Goal: Answer question/provide support

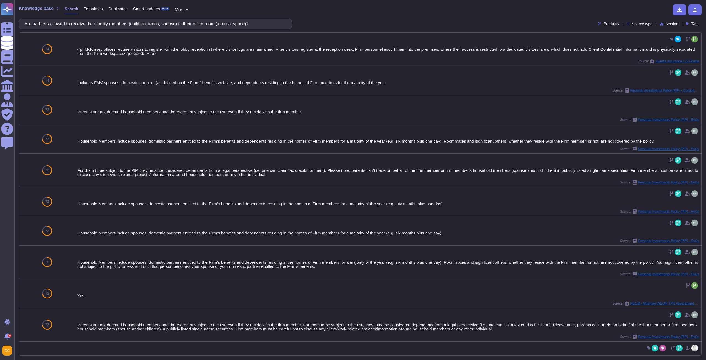
click at [77, 28] on input "Are partners allowed to receive their family members (children, teens, spouse) …" at bounding box center [154, 24] width 264 height 10
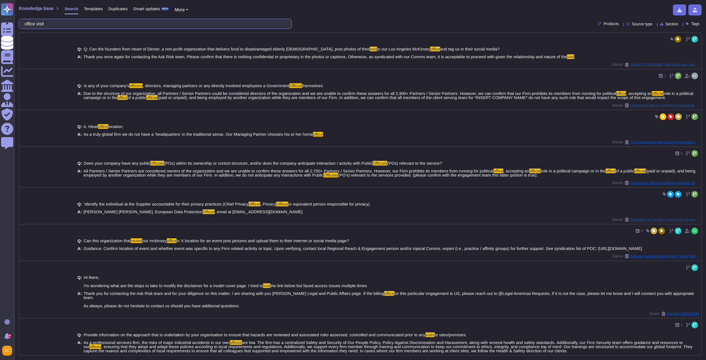
click at [31, 23] on input "office visit" at bounding box center [154, 24] width 264 height 10
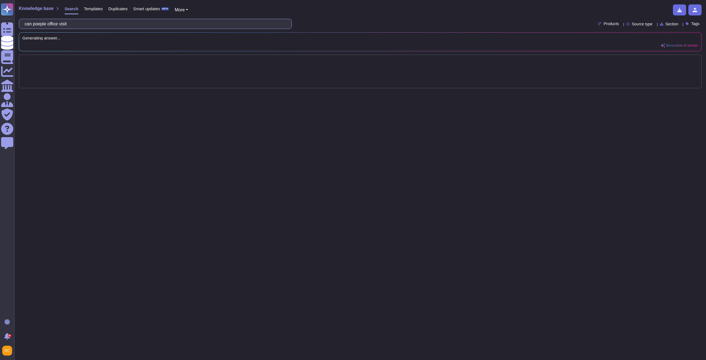
click at [86, 23] on input "can poeple office visit" at bounding box center [154, 24] width 264 height 10
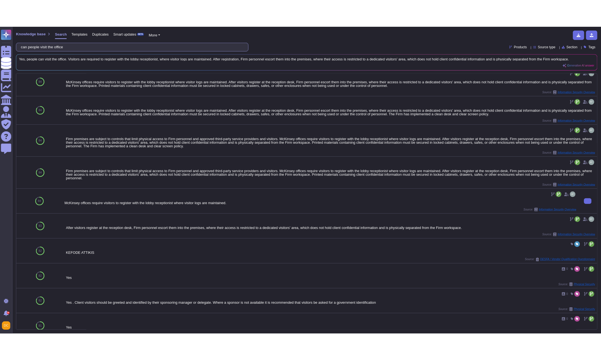
scroll to position [175, 0]
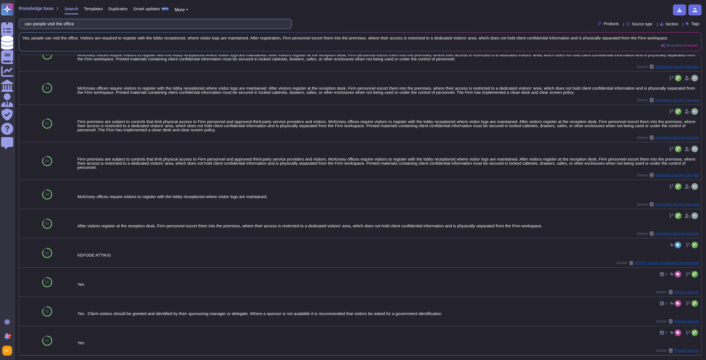
type input "can people visit the office"
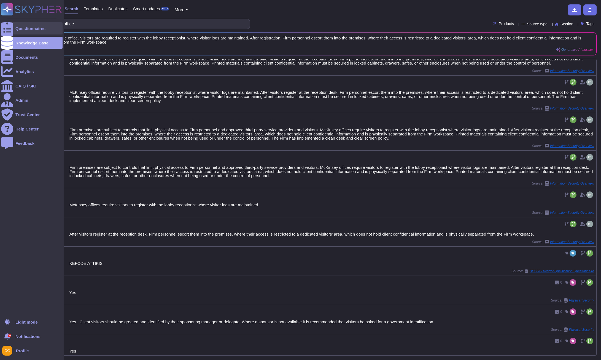
click at [10, 25] on div at bounding box center [7, 28] width 12 height 12
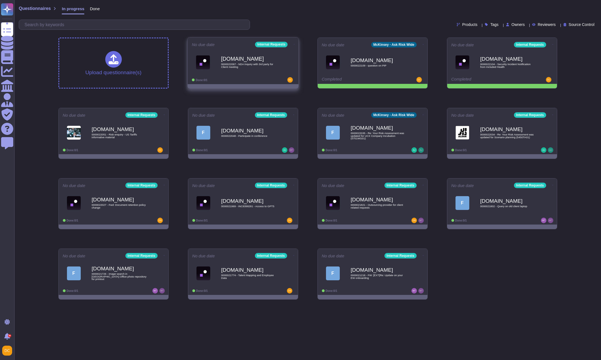
click at [279, 62] on span "[DOMAIN_NAME] 0000022097 - NDA Inquiry with 3rd party for Client meeting" at bounding box center [243, 62] width 103 height 22
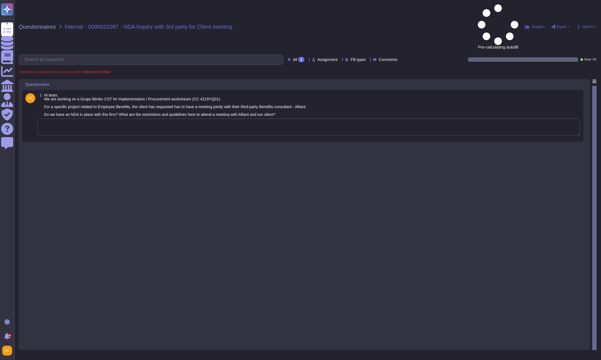
click at [113, 119] on textarea at bounding box center [309, 127] width 543 height 17
paste textarea "I’m connecting you with @[PERSON_NAME] and @[PERSON_NAME] from the PSE team, wh…"
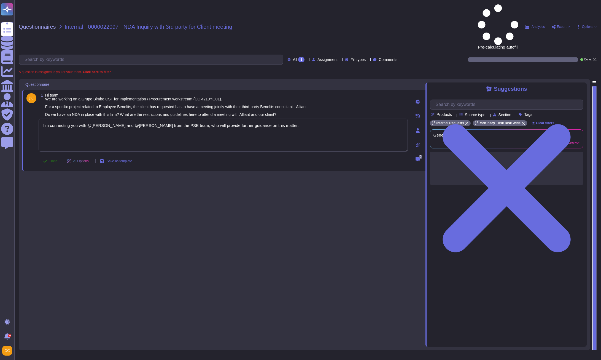
type textarea "I’m connecting you with @[PERSON_NAME] and @[PERSON_NAME] from the PSE team, wh…"
click at [54, 159] on span "Done" at bounding box center [54, 160] width 8 height 3
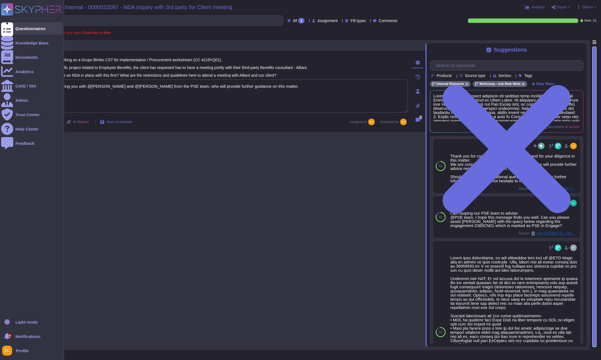
click at [12, 26] on div at bounding box center [7, 28] width 12 height 12
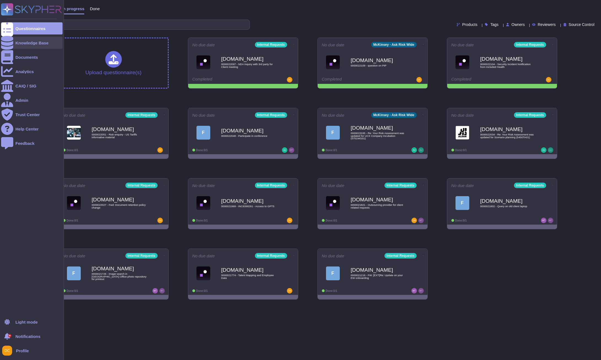
click at [33, 44] on div "Knowledge Base" at bounding box center [31, 43] width 33 height 4
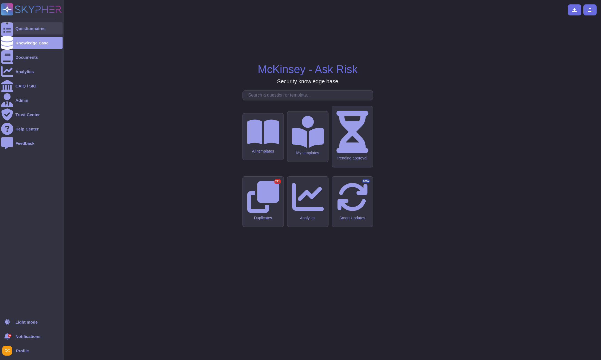
click at [11, 30] on div at bounding box center [7, 28] width 12 height 12
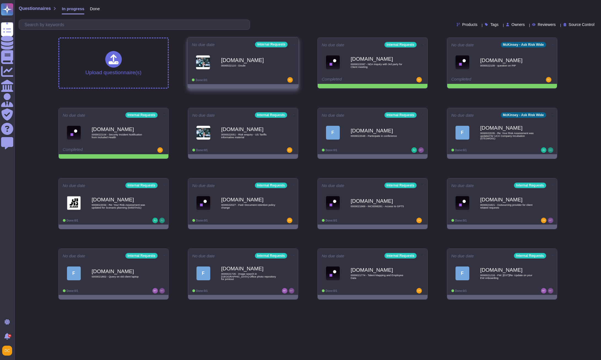
click at [240, 72] on div "[DOMAIN_NAME] 0000022110 - Doubt" at bounding box center [249, 62] width 56 height 22
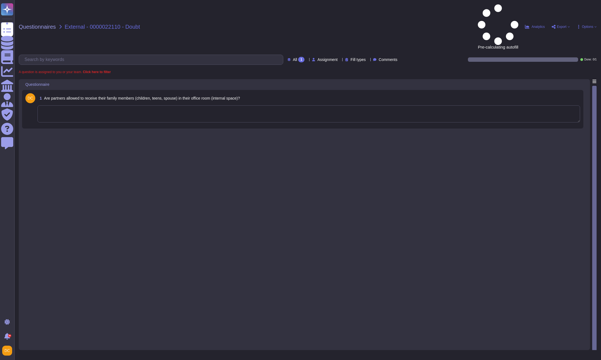
click at [85, 105] on textarea at bounding box center [309, 113] width 543 height 17
paste textarea "I’m not aware of a different policy specifically for partners. Additionally, fo…"
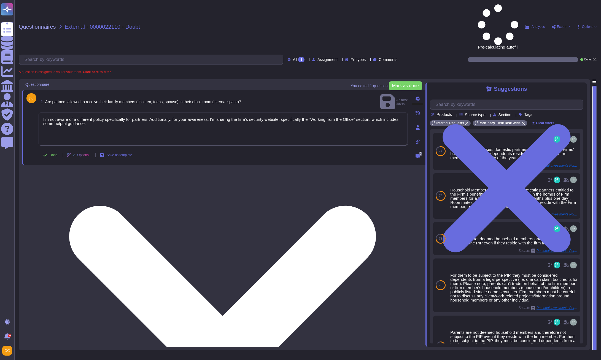
click at [78, 92] on body "Questionnaires Knowledge Base Documents Analytics CAIQ / SIG Admin Trust Center…" at bounding box center [300, 180] width 601 height 360
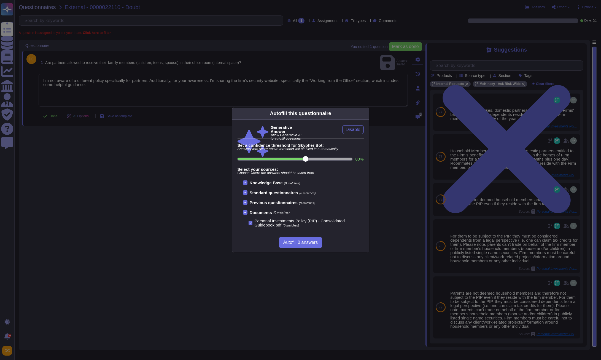
click at [105, 87] on div "Autofill this questionnaire Generative Answer Allow Generative AI to autofill q…" at bounding box center [300, 180] width 601 height 360
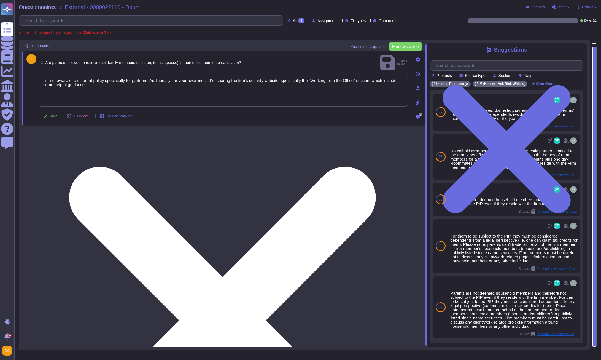
click at [70, 92] on textarea "I’m not aware of a different policy specifically for partners. Additionally, fo…" at bounding box center [223, 90] width 369 height 33
click at [94, 76] on textarea "I’m not aware of a different policy specifically for partners. Additionally, fo…" at bounding box center [223, 90] width 369 height 33
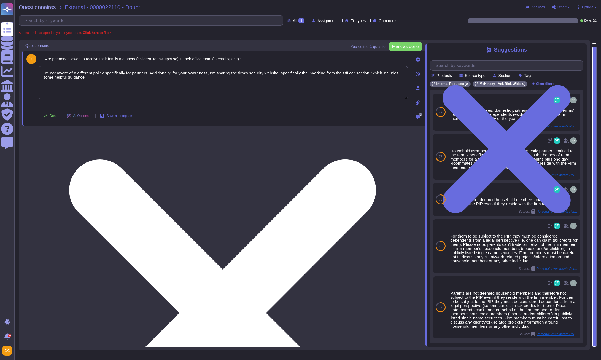
paste textarea "McKinsey offices require visitors to register with the lobby receptionist where…"
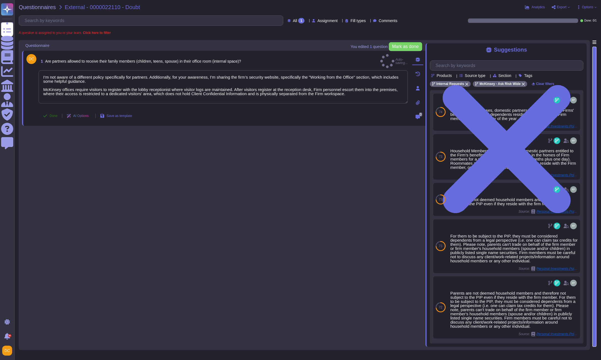
type textarea "I’m not aware of a different policy specifically for partners. Additionally, fo…"
click at [45, 117] on icon at bounding box center [45, 116] width 4 height 4
